Goal: Information Seeking & Learning: Learn about a topic

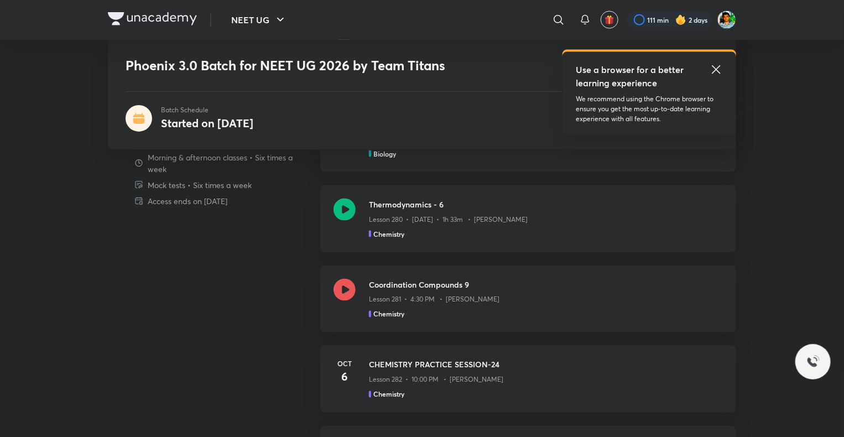
scroll to position [749, 0]
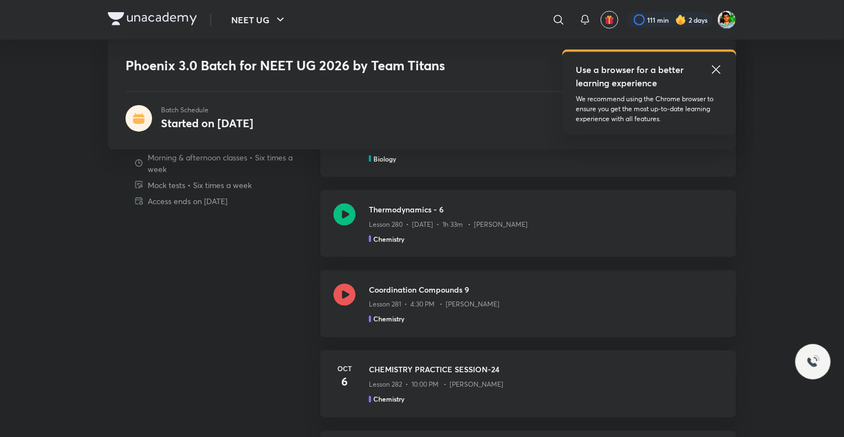
click at [302, 299] on div "Schedule Morning & afternoon classes • Six times a week Mock tests • Six times …" at bounding box center [422, 209] width 629 height 521
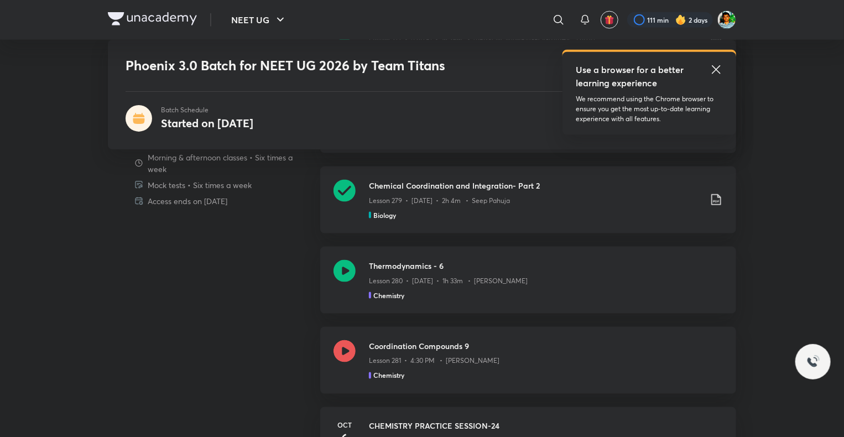
scroll to position [674, 0]
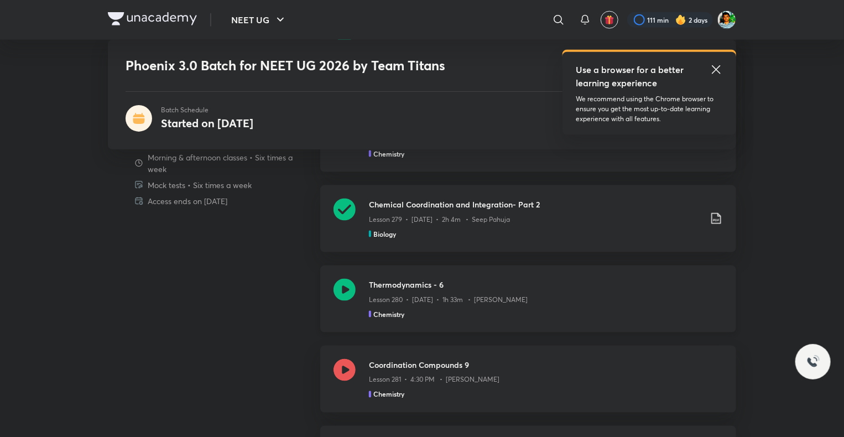
click at [343, 286] on icon at bounding box center [345, 290] width 22 height 22
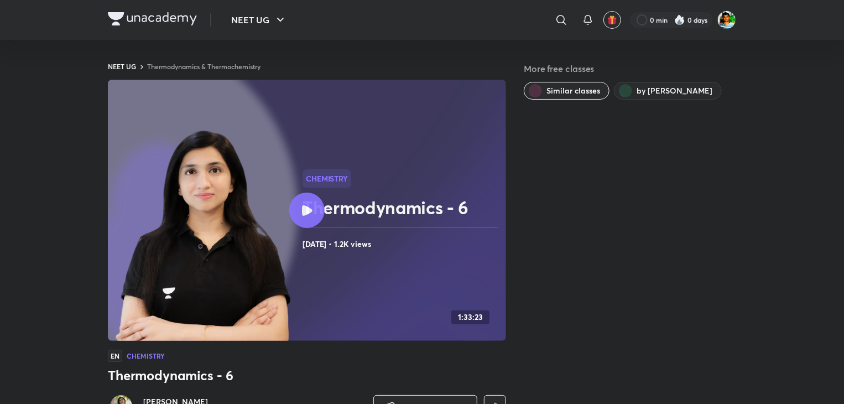
click at [305, 219] on div at bounding box center [306, 210] width 35 height 35
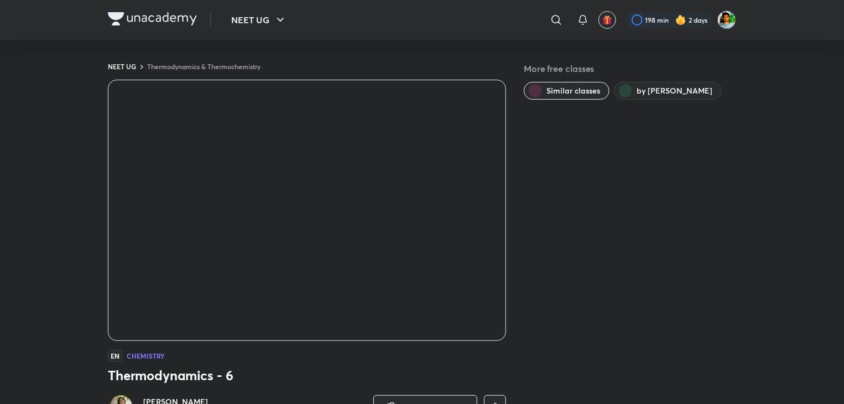
scroll to position [63, 0]
